Goal: Navigation & Orientation: Find specific page/section

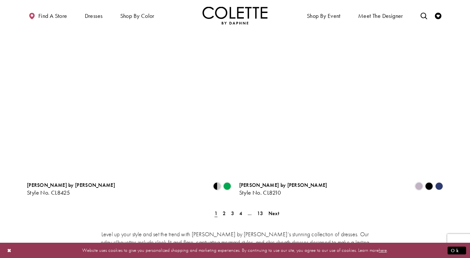
scroll to position [1145, 0]
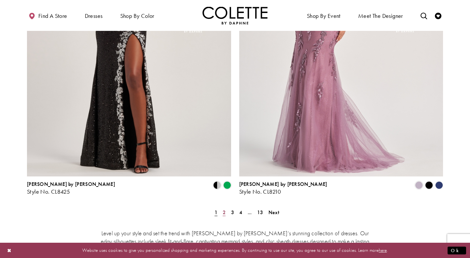
click at [226, 208] on link "2" at bounding box center [224, 212] width 7 height 9
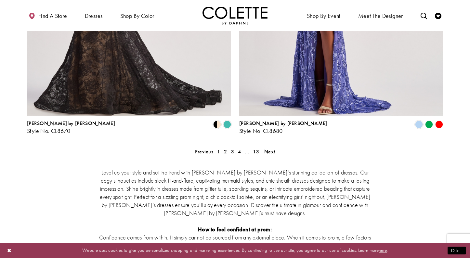
scroll to position [1222, 0]
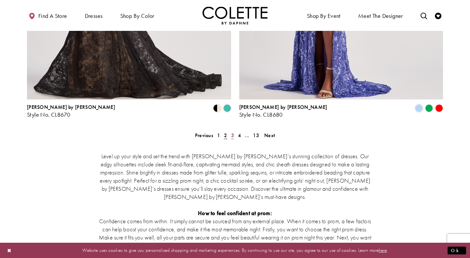
click at [231, 132] on span "3" at bounding box center [232, 135] width 3 height 7
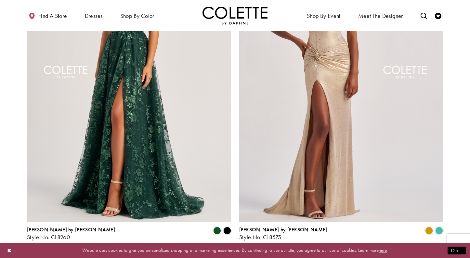
scroll to position [1140, 0]
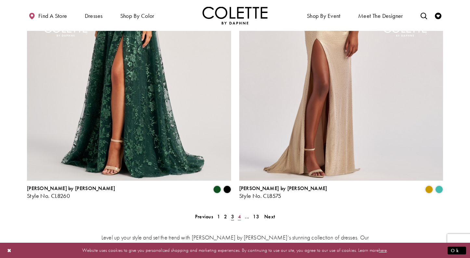
click at [240, 213] on span "4" at bounding box center [239, 216] width 3 height 7
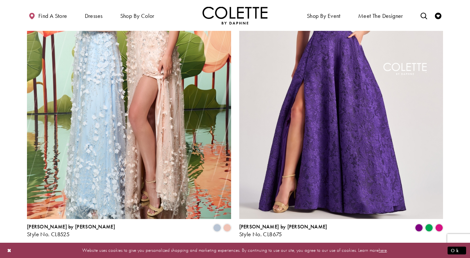
scroll to position [1102, 0]
click at [244, 251] on span "5" at bounding box center [243, 254] width 3 height 7
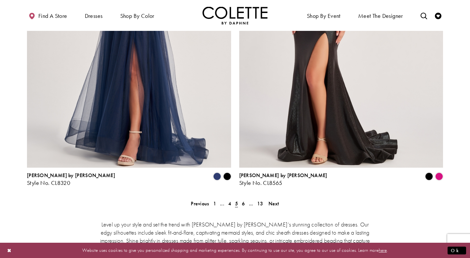
scroll to position [1175, 0]
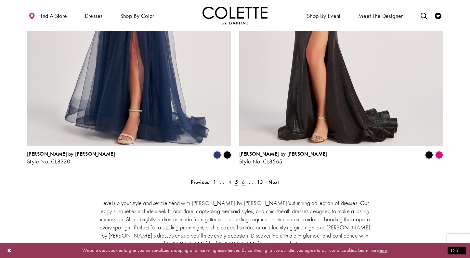
click at [241, 177] on link "6" at bounding box center [243, 181] width 7 height 9
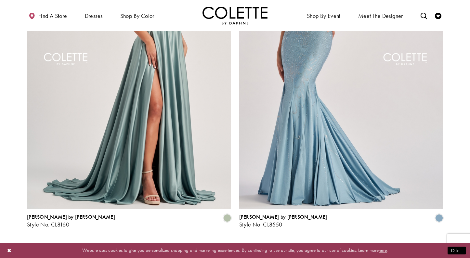
scroll to position [1112, 0]
click at [272, 242] on span "Next" at bounding box center [273, 245] width 11 height 7
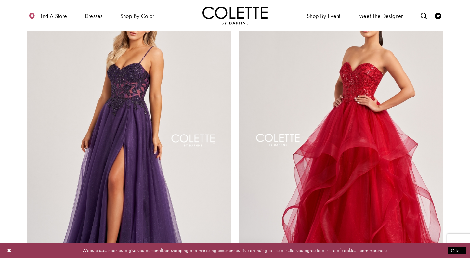
scroll to position [1102, 0]
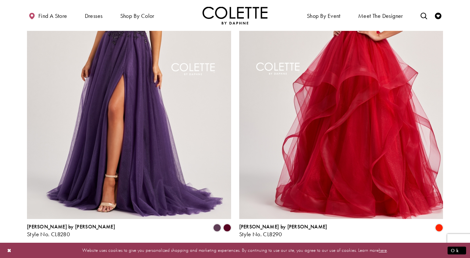
click at [243, 252] on span "8" at bounding box center [243, 255] width 3 height 7
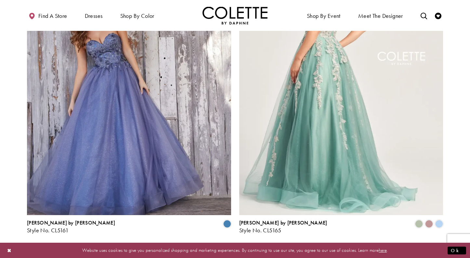
scroll to position [1110, 0]
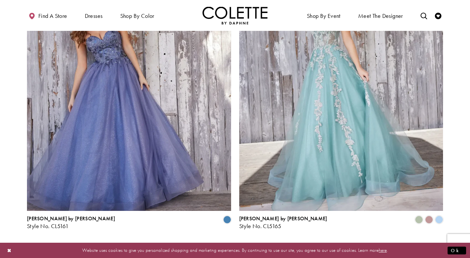
click at [270, 243] on span "Next" at bounding box center [273, 246] width 11 height 7
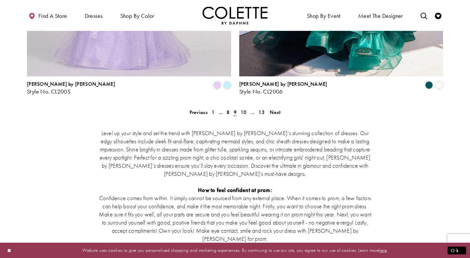
scroll to position [1203, 0]
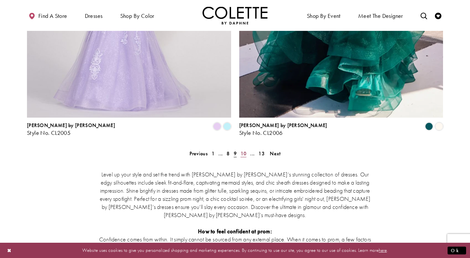
click at [243, 150] on span "10" at bounding box center [243, 153] width 6 height 7
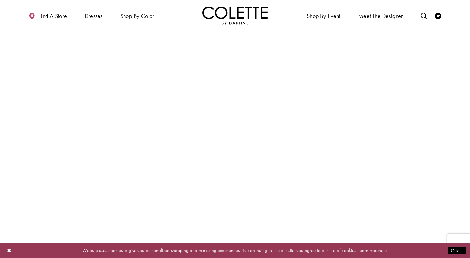
scroll to position [1062, 0]
